Goal: Navigation & Orientation: Find specific page/section

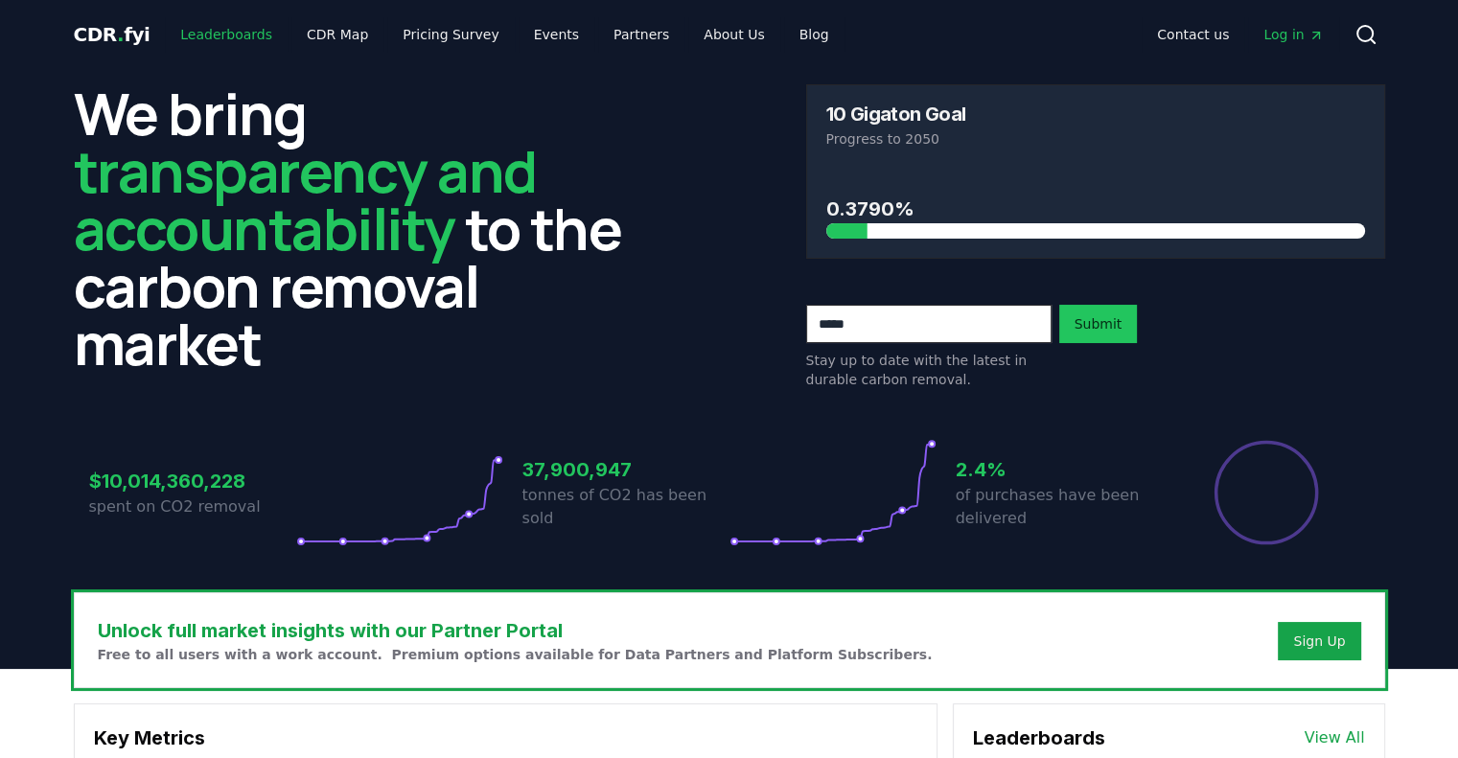
click at [194, 32] on link "Leaderboards" at bounding box center [226, 34] width 123 height 35
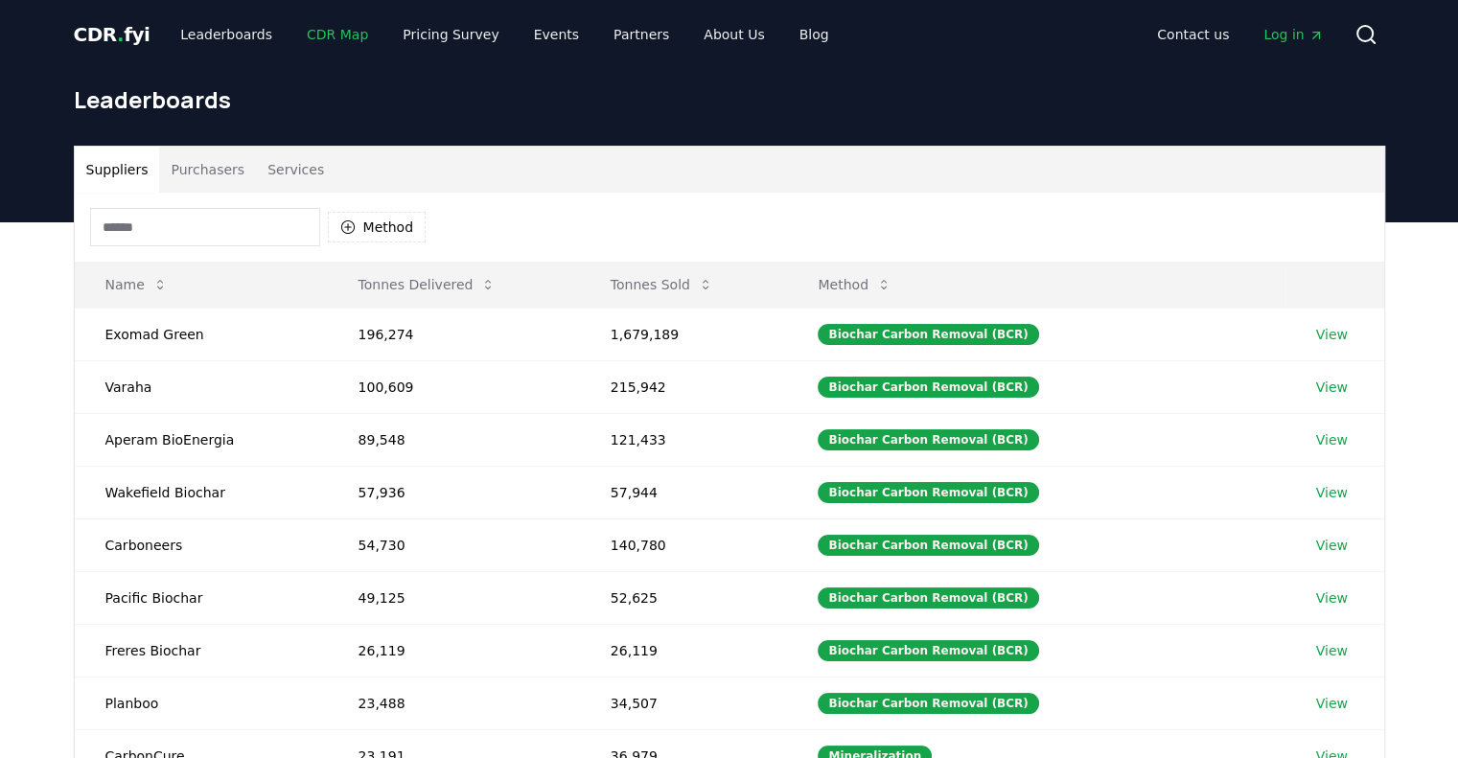
click at [311, 30] on link "CDR Map" at bounding box center [337, 34] width 92 height 35
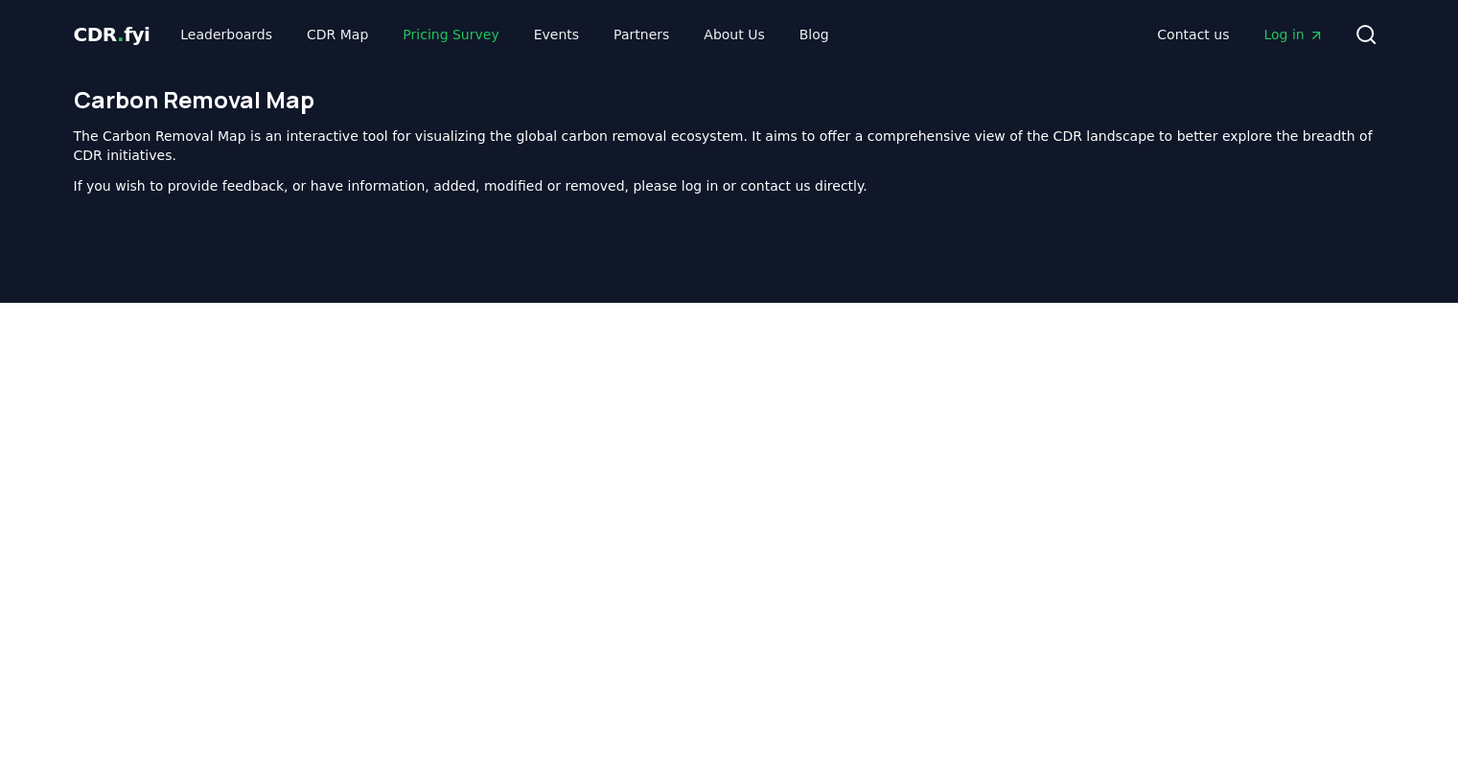
click at [418, 31] on link "Pricing Survey" at bounding box center [450, 34] width 127 height 35
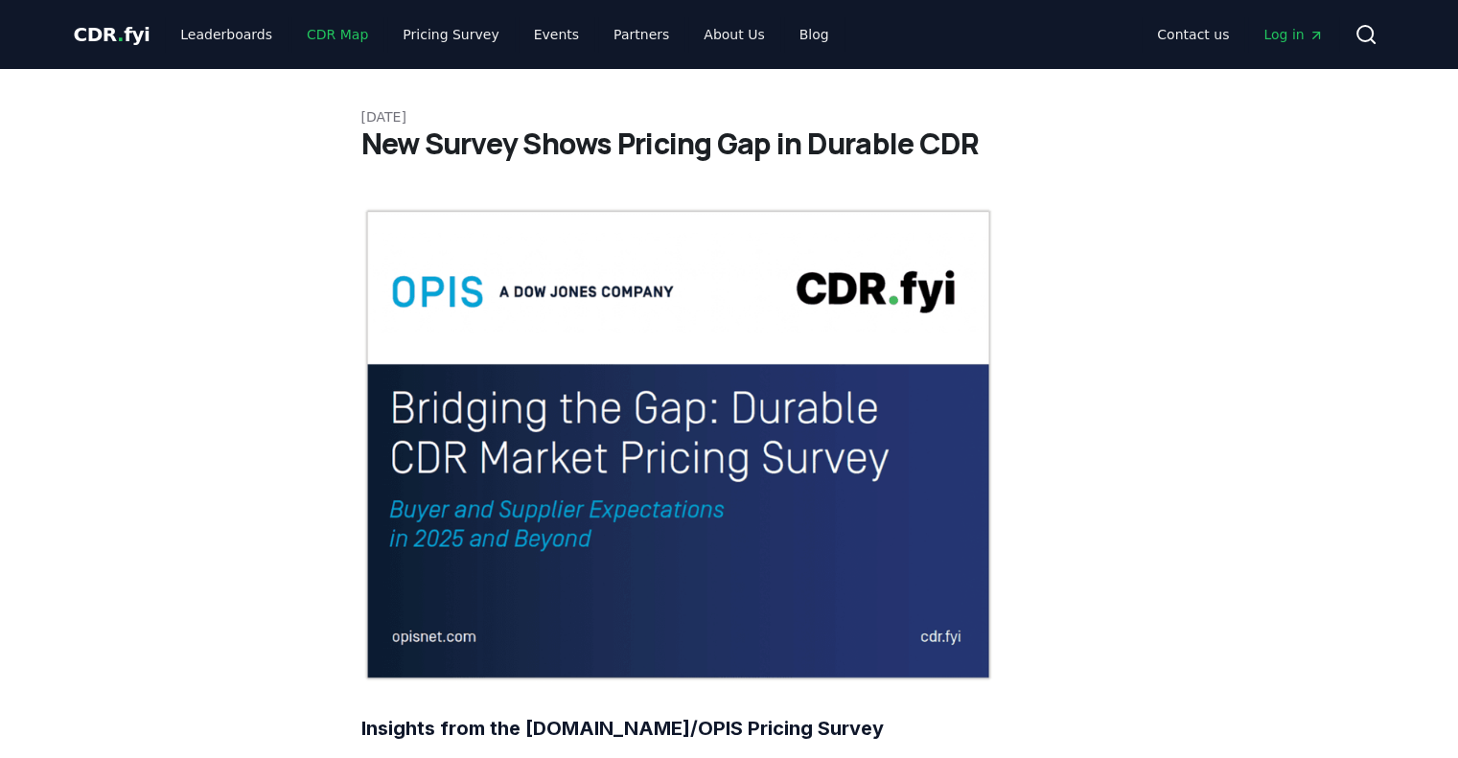
click at [317, 35] on link "CDR Map" at bounding box center [337, 34] width 92 height 35
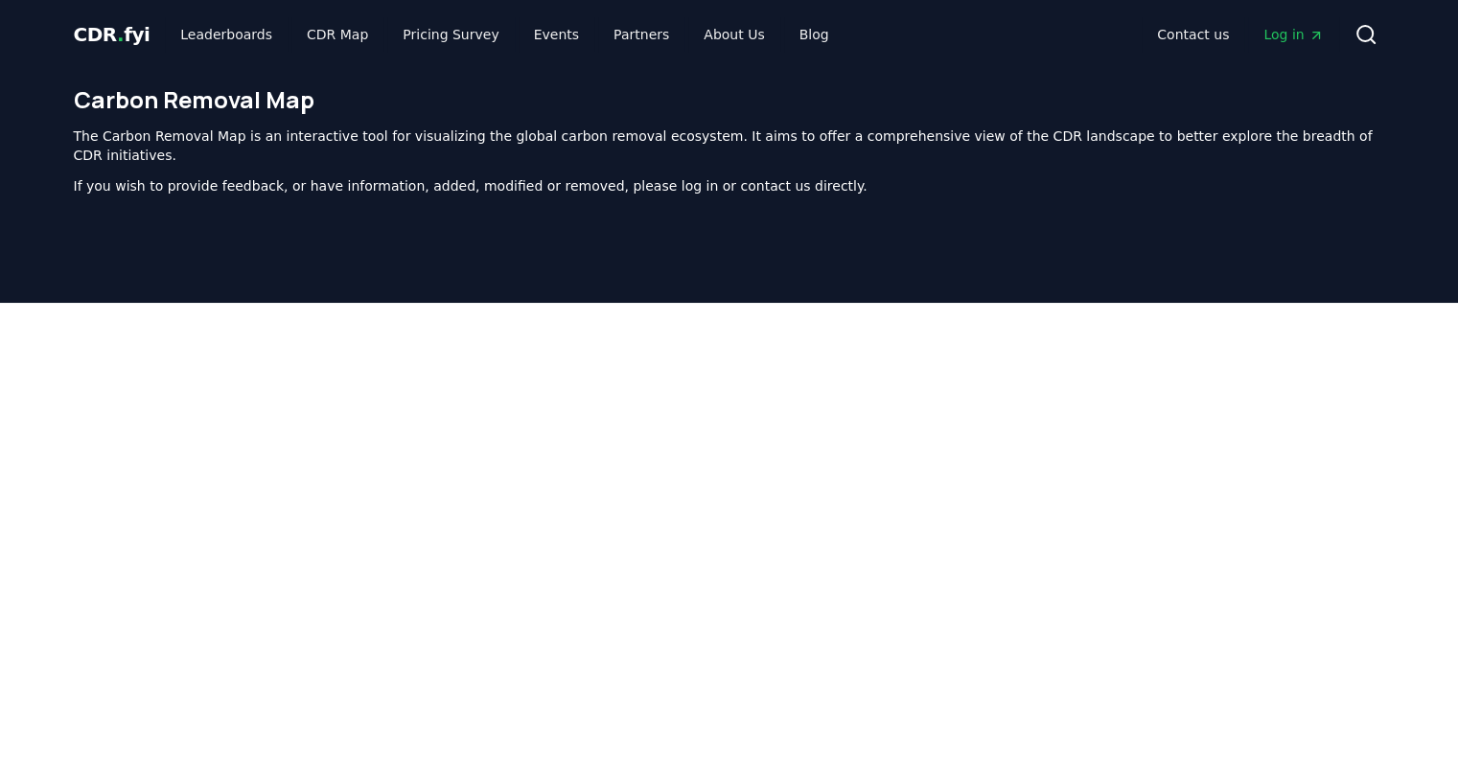
scroll to position [591, 0]
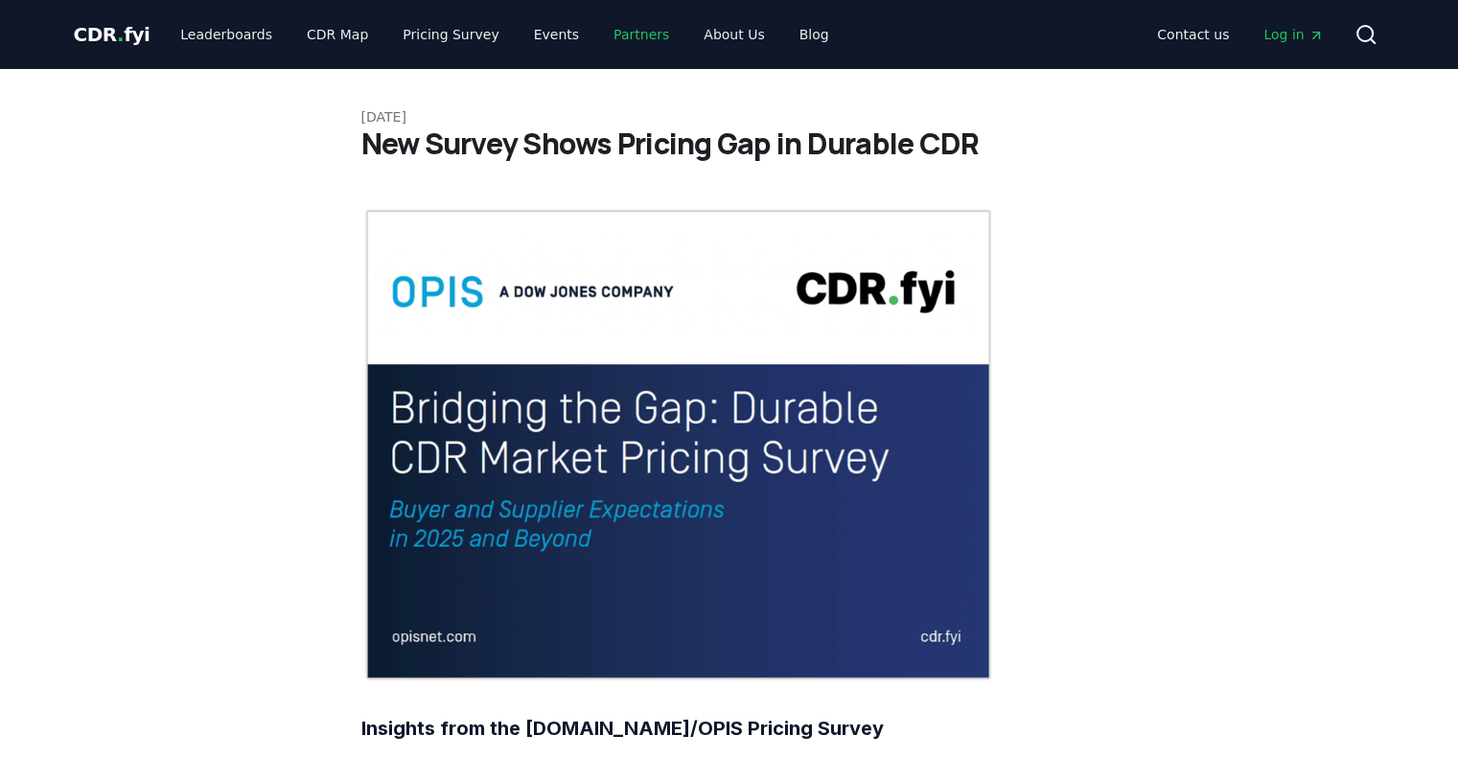
click at [601, 35] on link "Partners" at bounding box center [641, 34] width 86 height 35
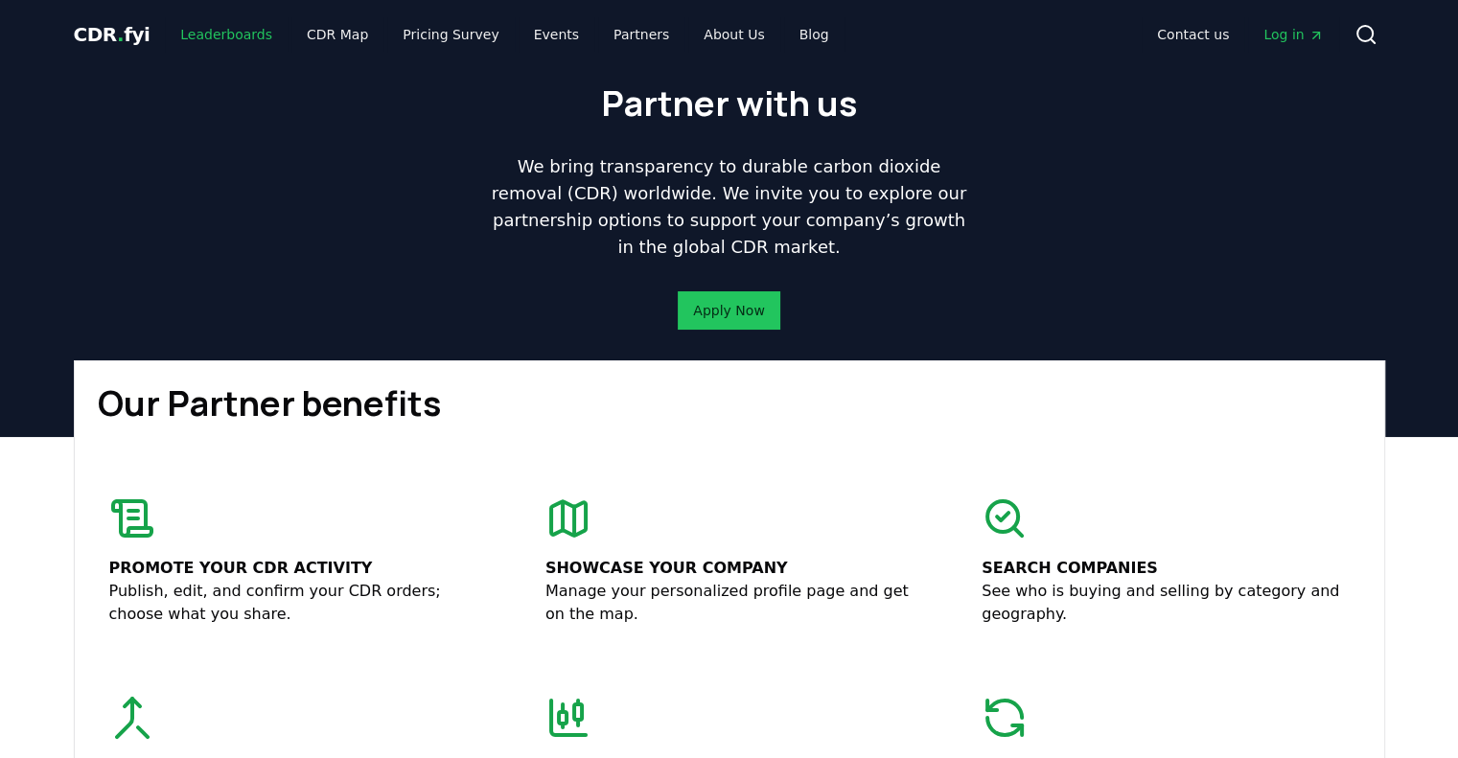
click at [197, 29] on link "Leaderboards" at bounding box center [226, 34] width 123 height 35
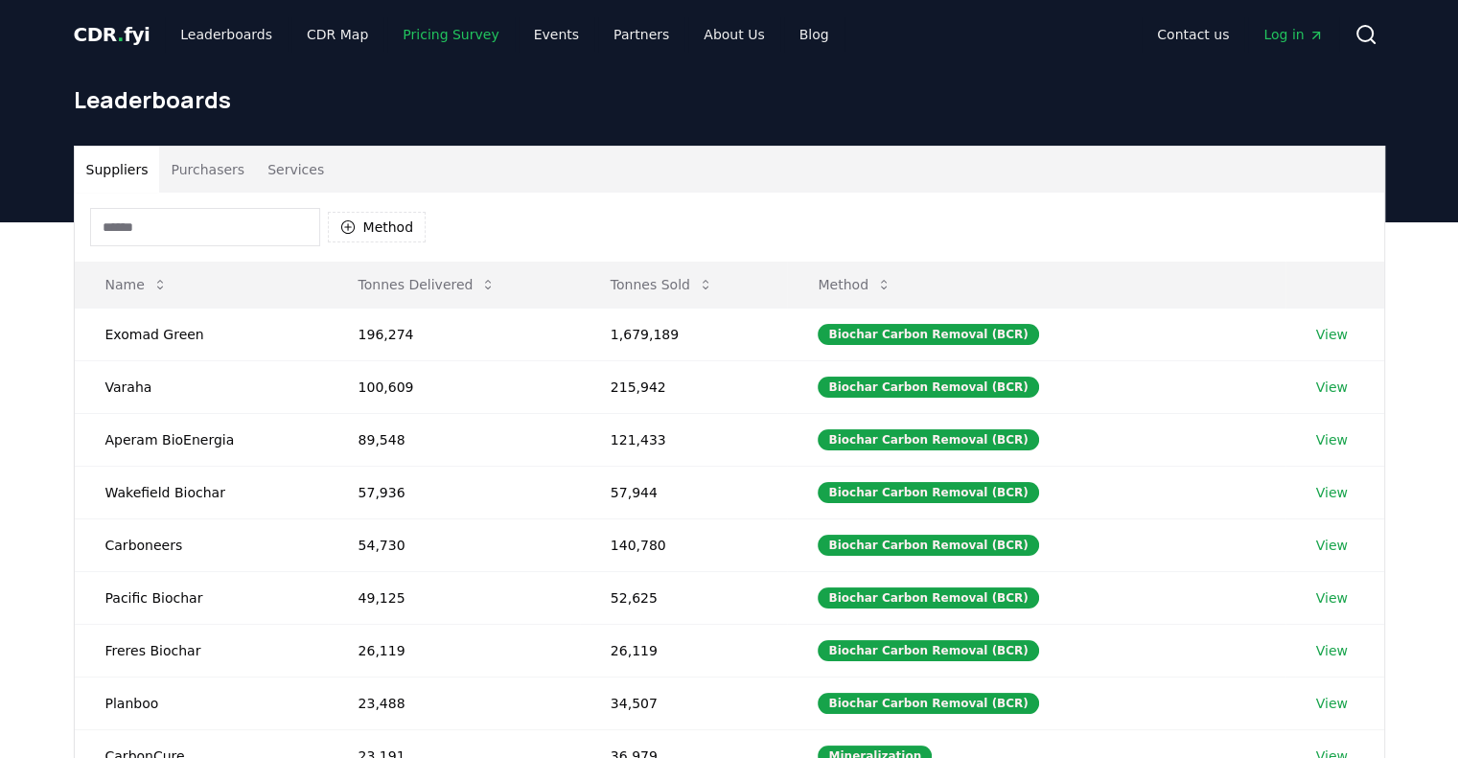
click at [423, 34] on link "Pricing Survey" at bounding box center [450, 34] width 127 height 35
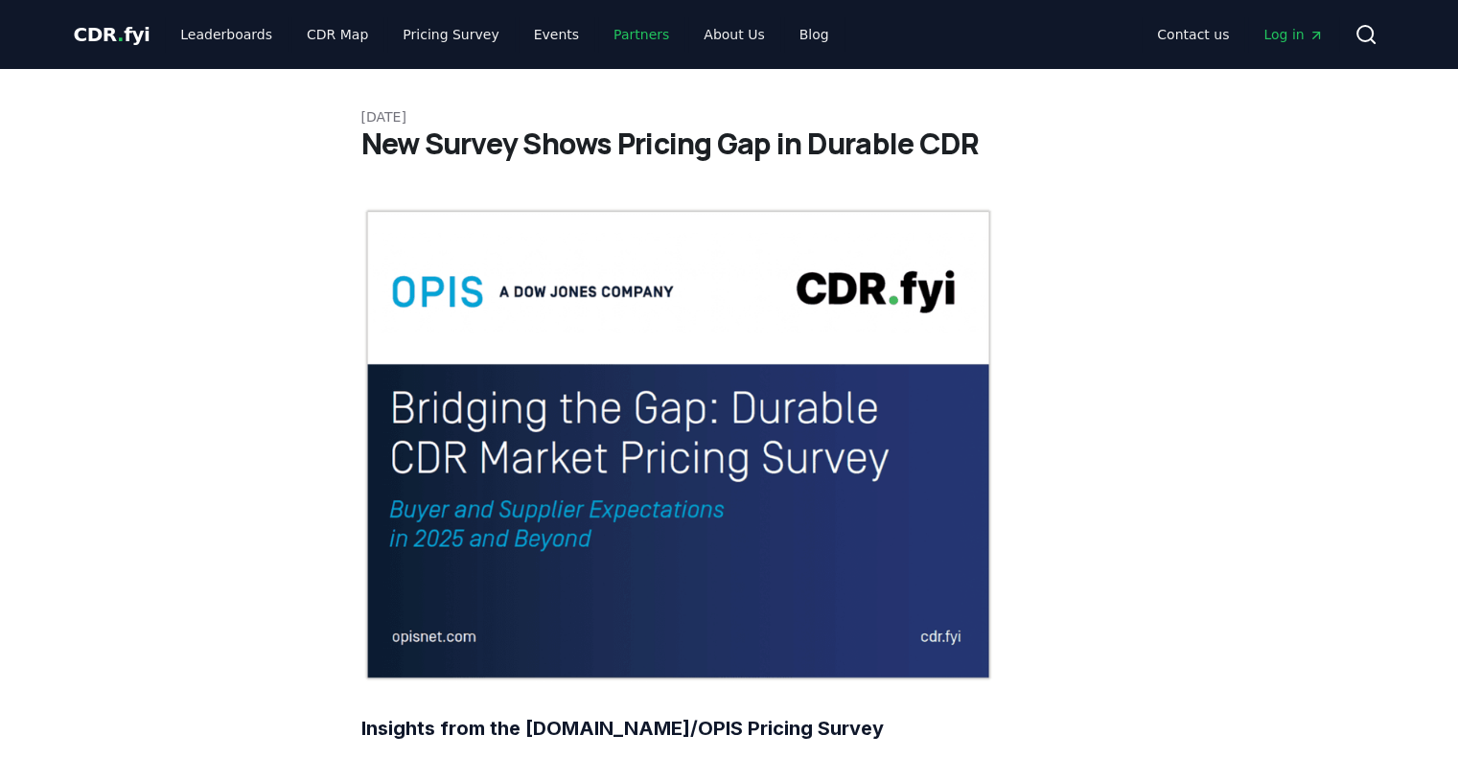
click at [603, 35] on link "Partners" at bounding box center [641, 34] width 86 height 35
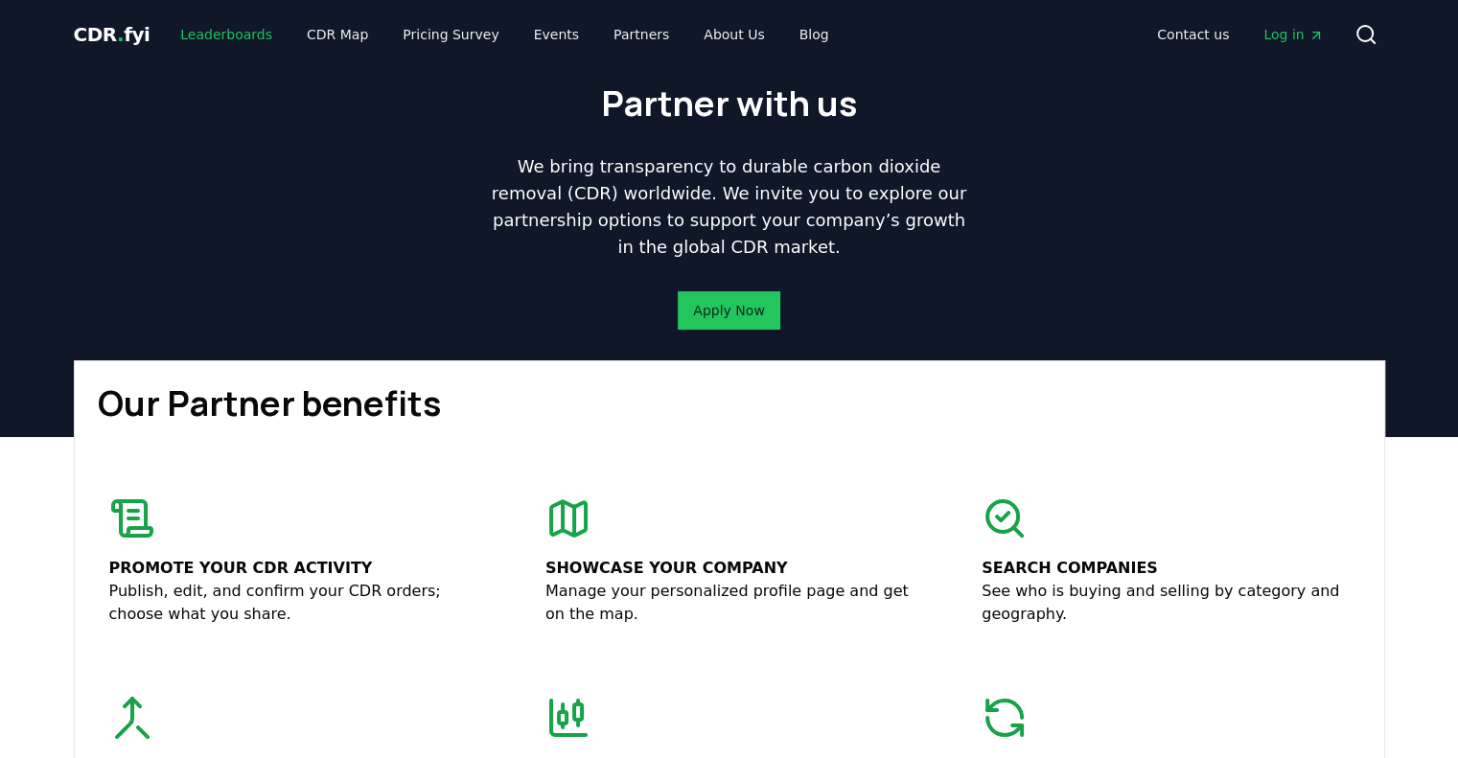
click at [214, 35] on link "Leaderboards" at bounding box center [226, 34] width 123 height 35
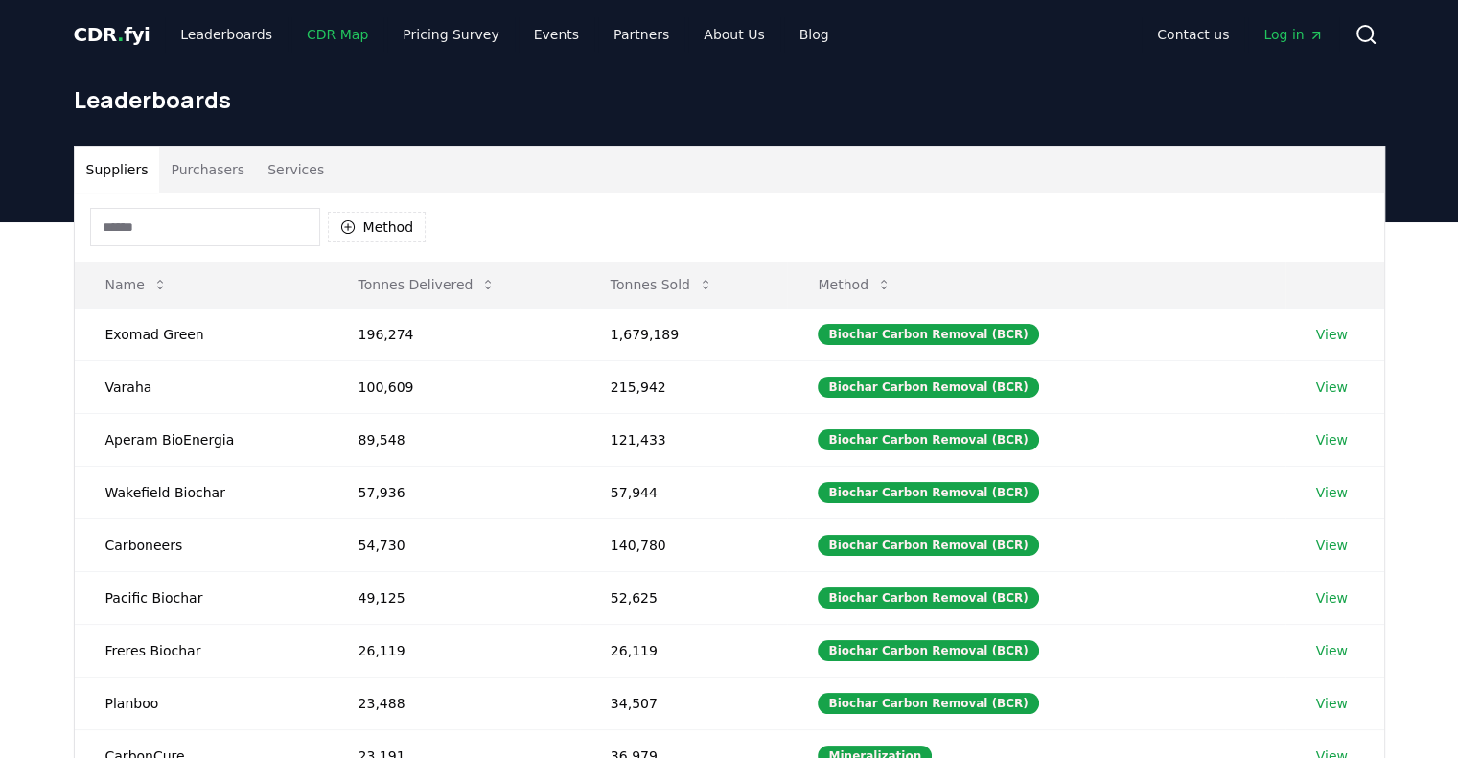
click at [319, 35] on link "CDR Map" at bounding box center [337, 34] width 92 height 35
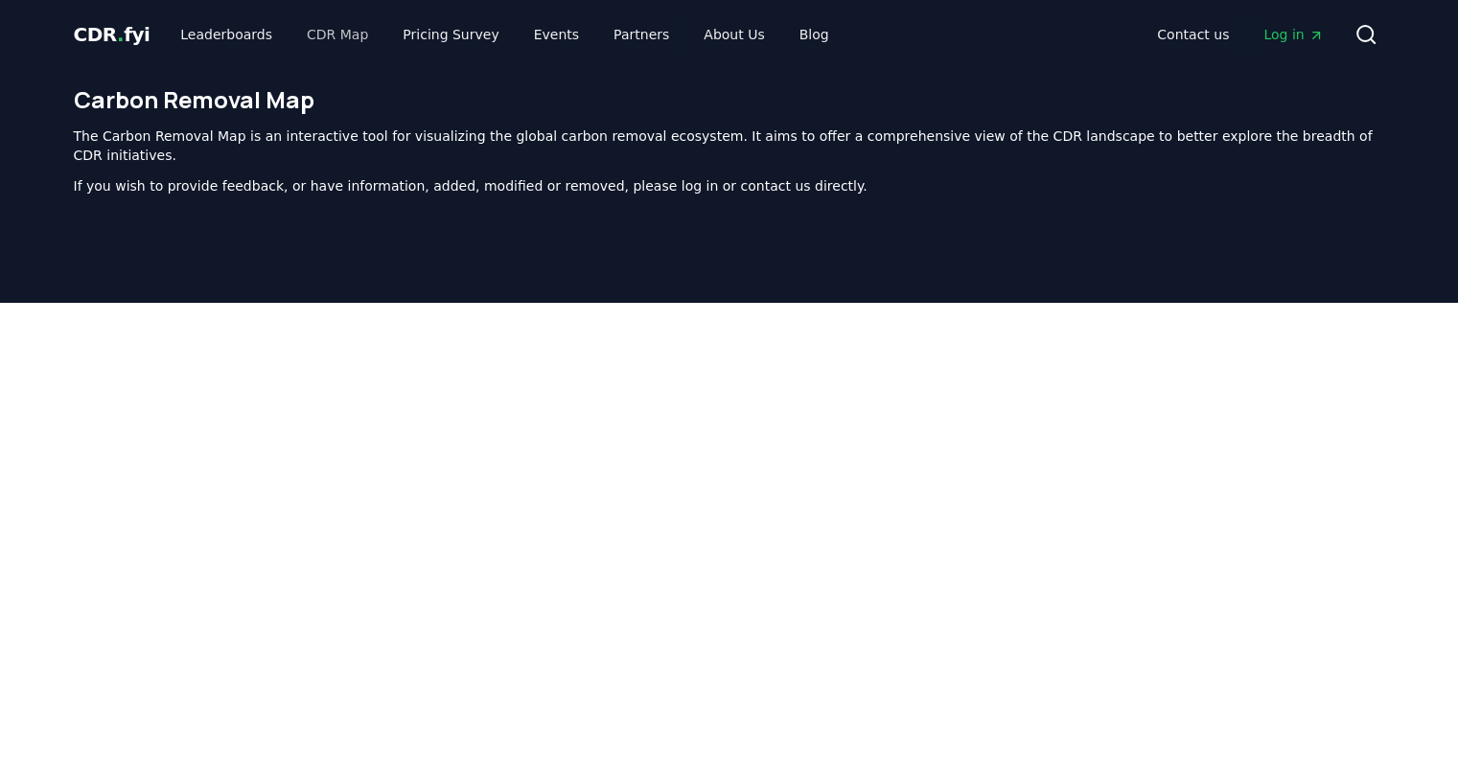
scroll to position [591, 0]
